Goal: Information Seeking & Learning: Compare options

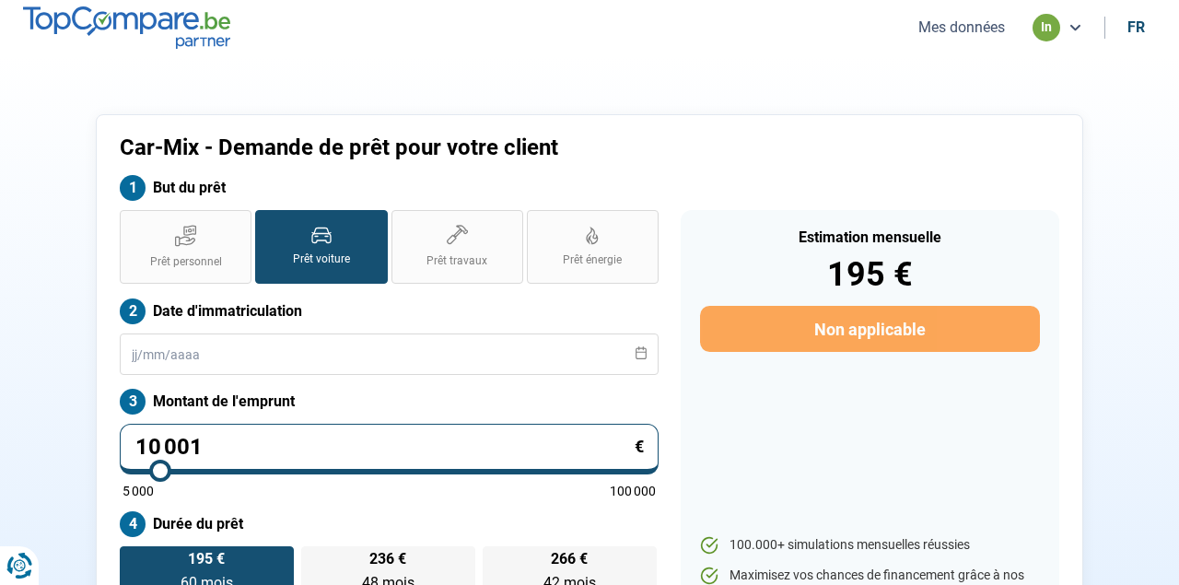
click at [960, 34] on button "Mes données" at bounding box center [962, 26] width 98 height 19
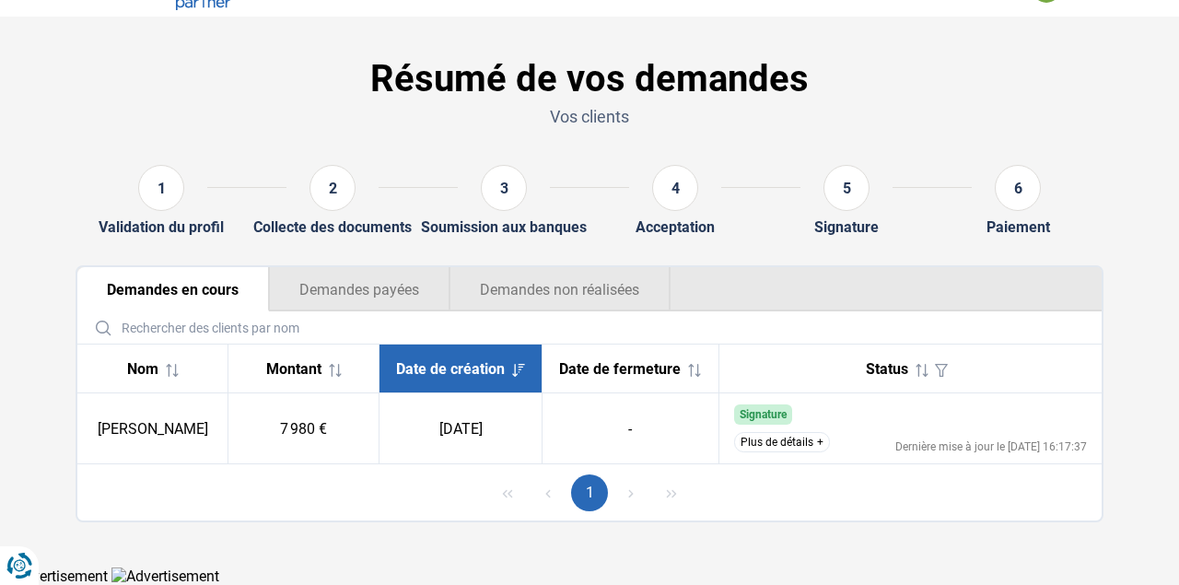
scroll to position [47, 0]
click at [781, 440] on button "Plus de détails" at bounding box center [782, 442] width 96 height 20
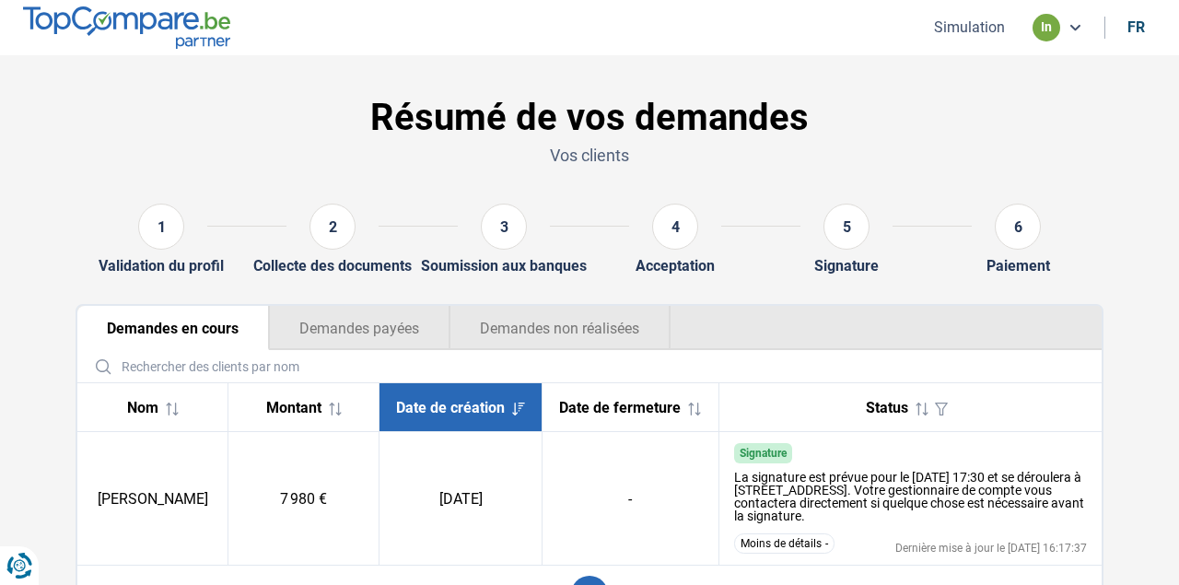
scroll to position [0, 0]
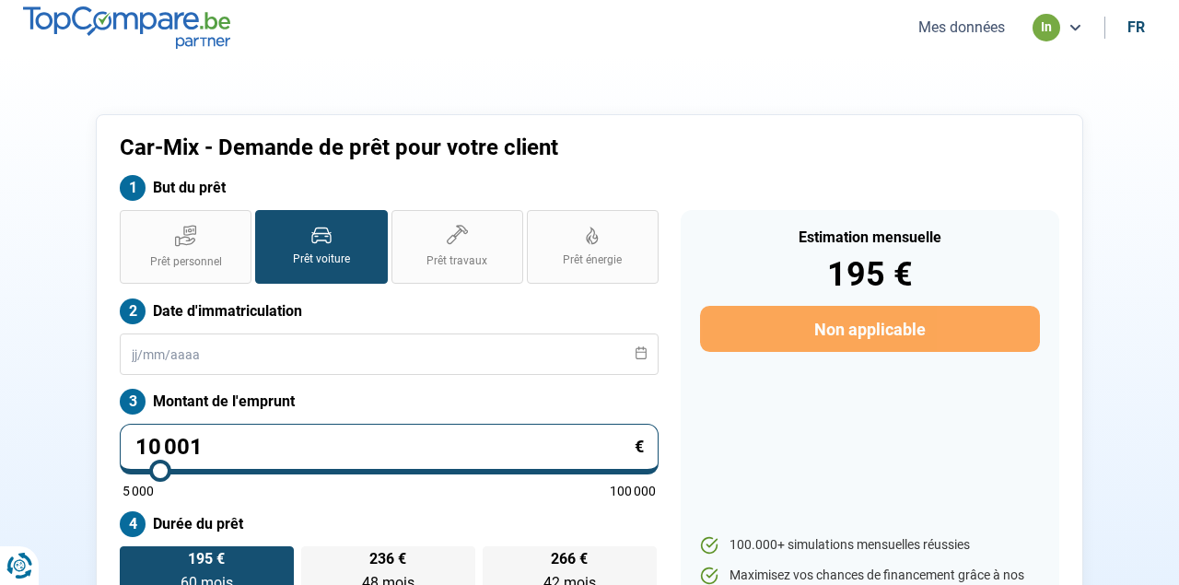
click at [963, 17] on button "Mes données" at bounding box center [962, 26] width 98 height 19
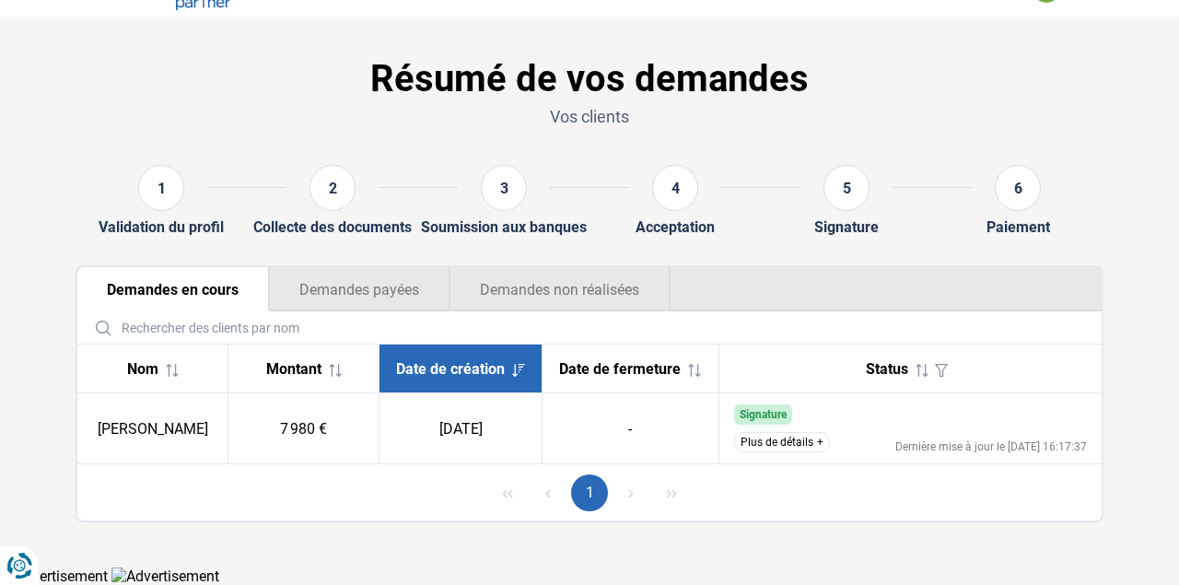
click at [786, 441] on button "Plus de détails" at bounding box center [782, 442] width 96 height 20
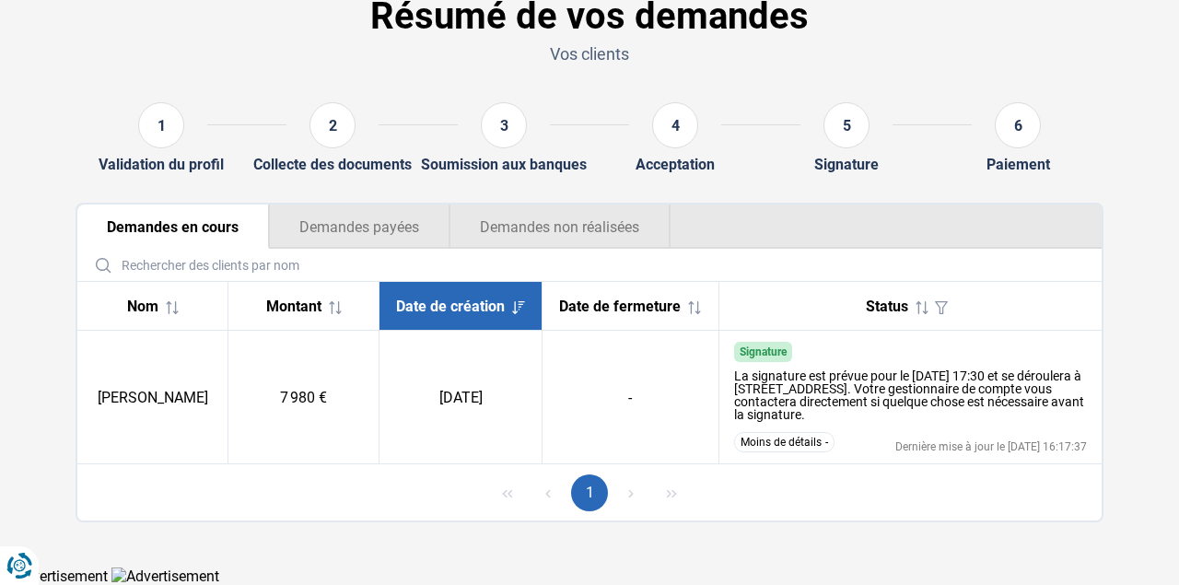
scroll to position [110, 0]
